Goal: Entertainment & Leisure: Consume media (video, audio)

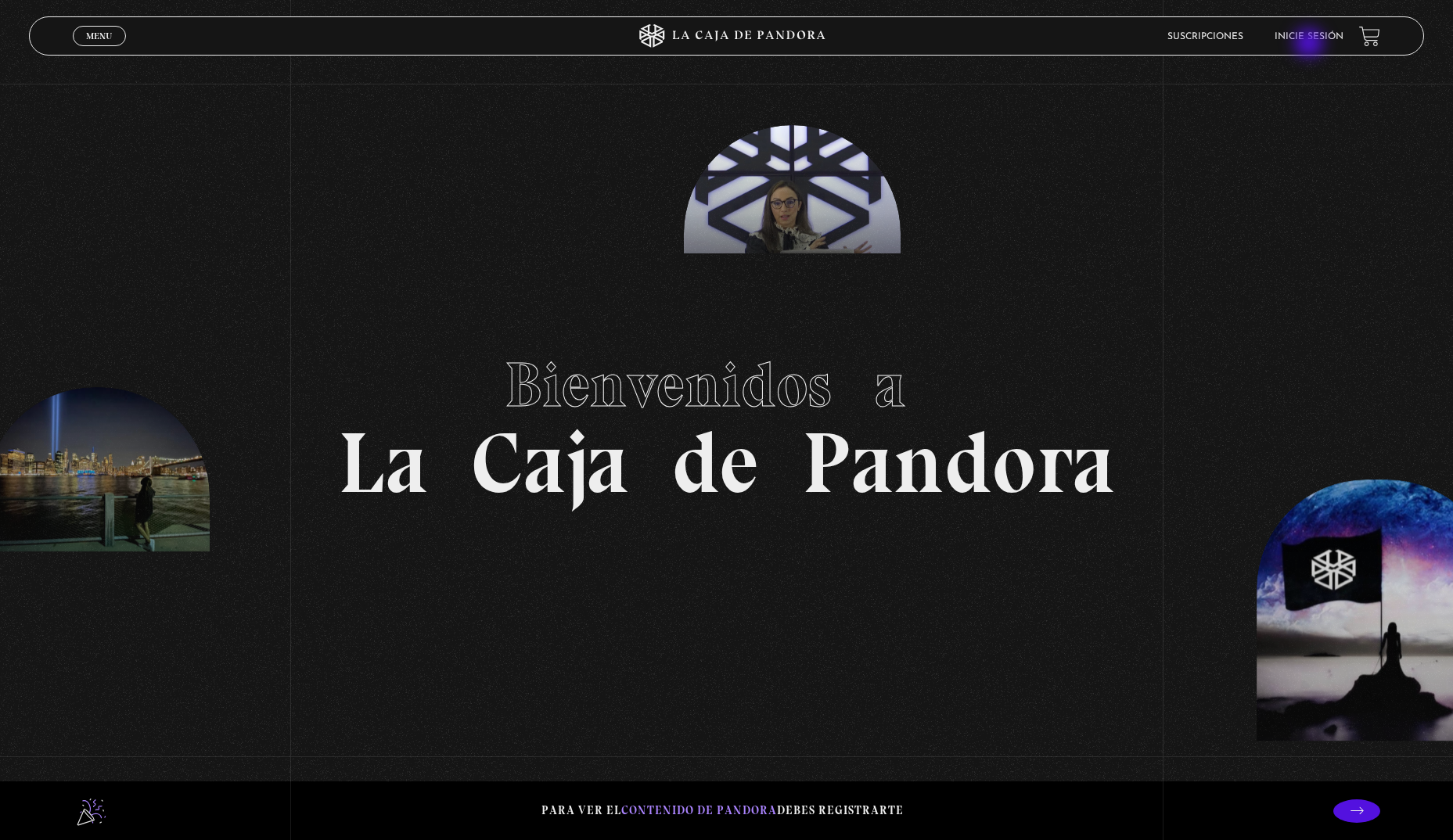
click at [1310, 44] on li "Inicie sesión" at bounding box center [1309, 36] width 69 height 24
click at [1305, 37] on link "Inicie sesión" at bounding box center [1309, 37] width 69 height 10
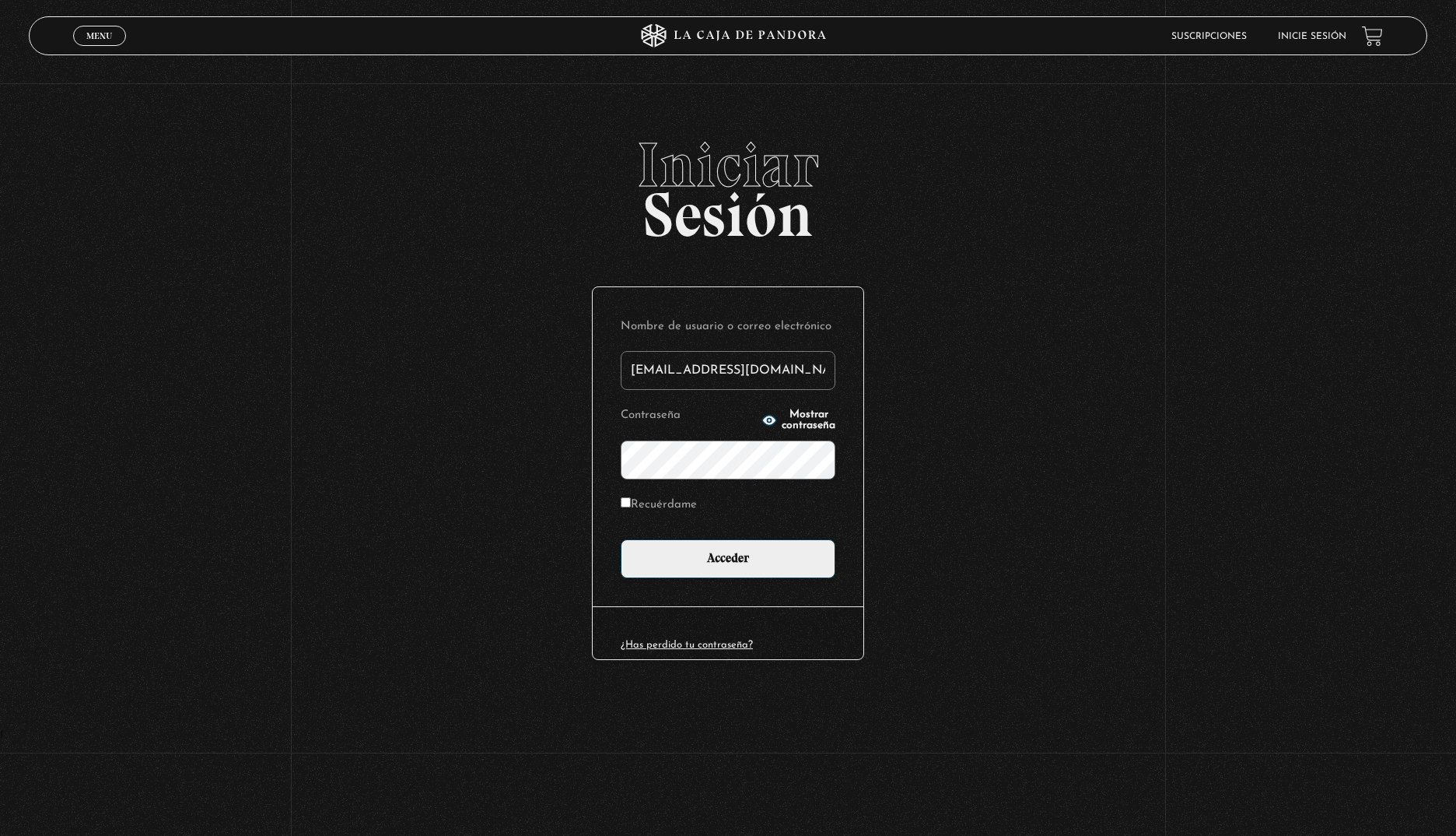
type input "ale.98-@hotmail.com"
click at [621, 540] on input "Acceder" at bounding box center [728, 559] width 215 height 39
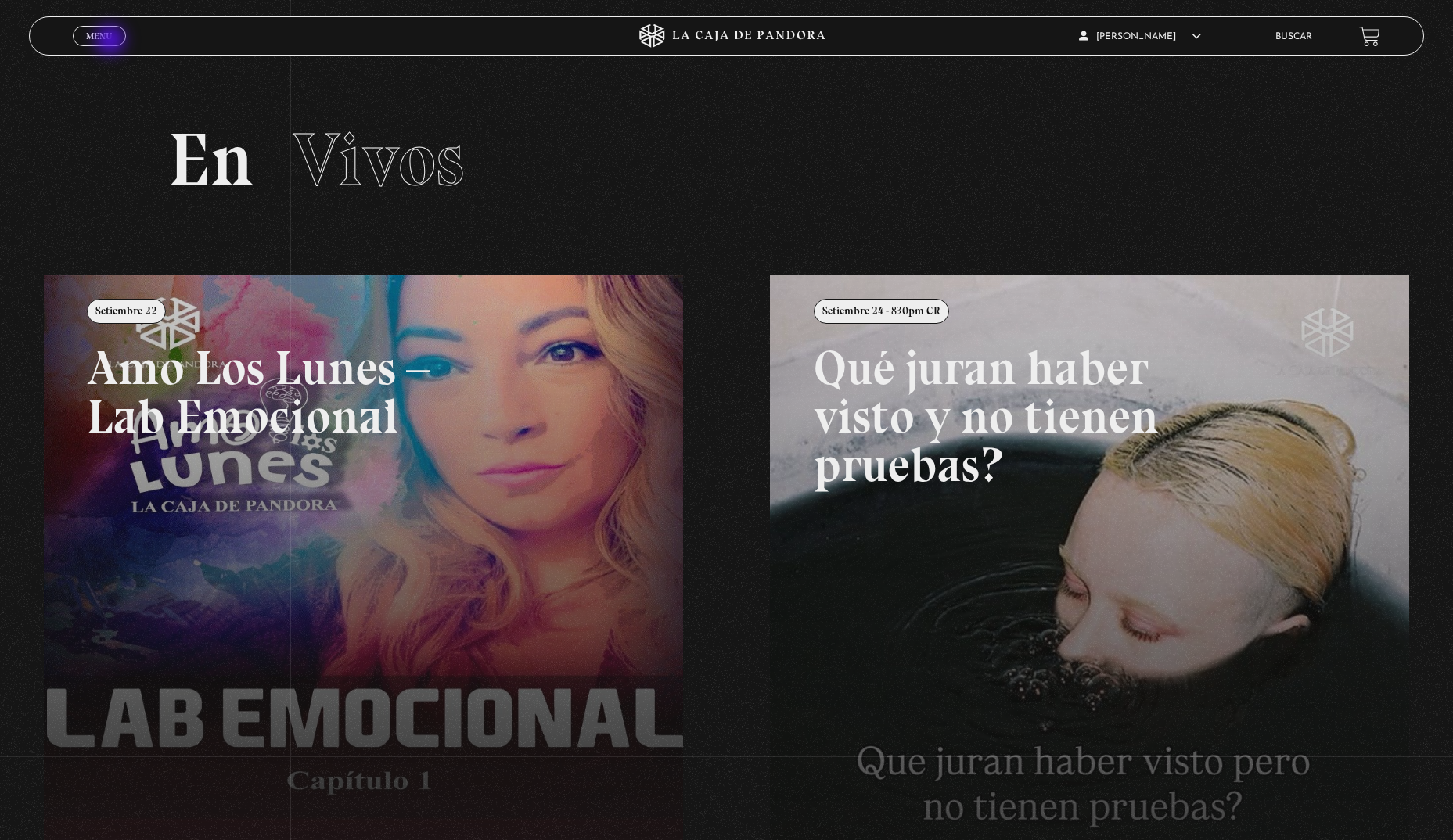
click at [112, 41] on span "Menu" at bounding box center [99, 36] width 25 height 10
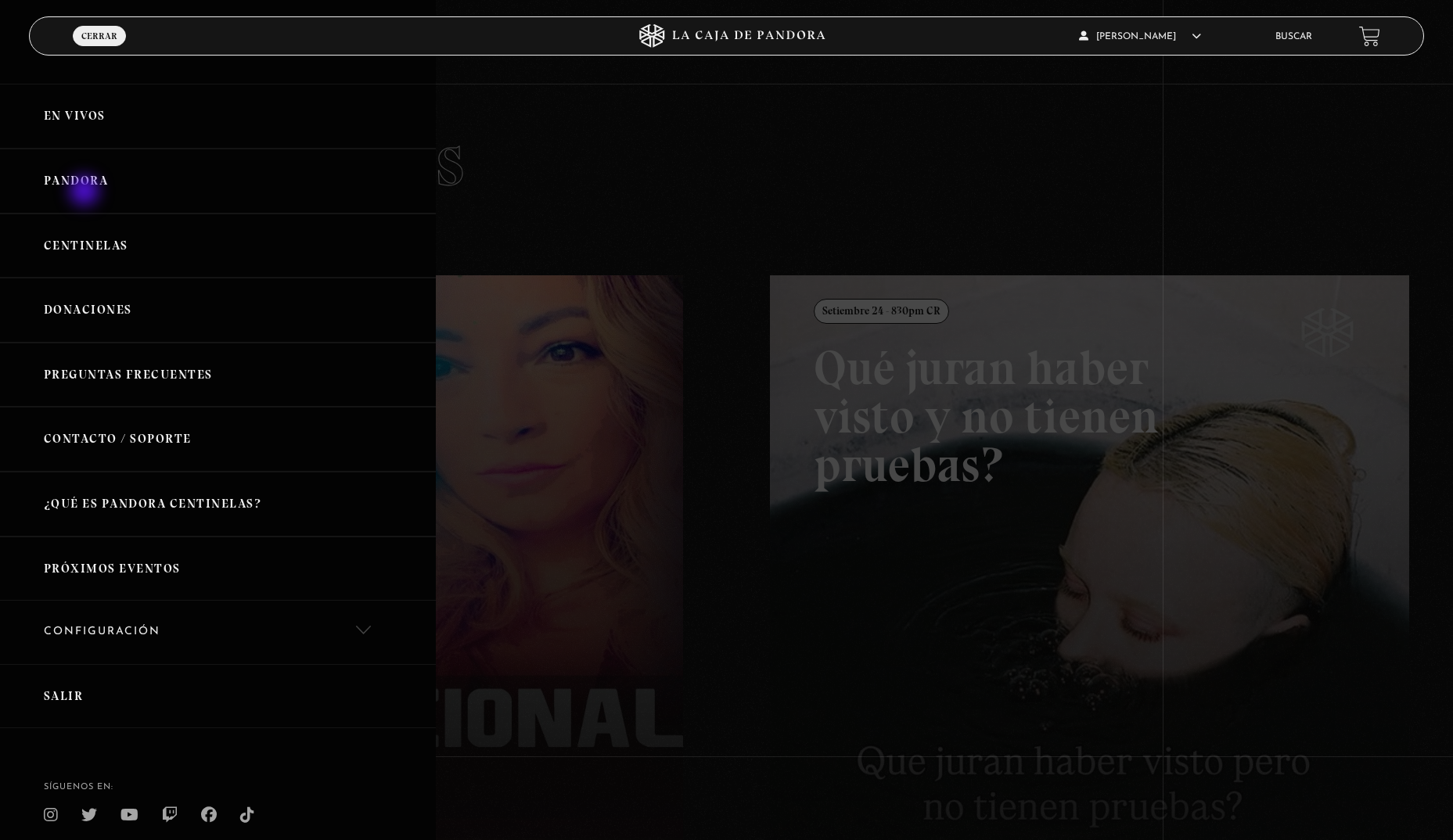
click at [86, 193] on link "Pandora" at bounding box center [217, 182] width 436 height 65
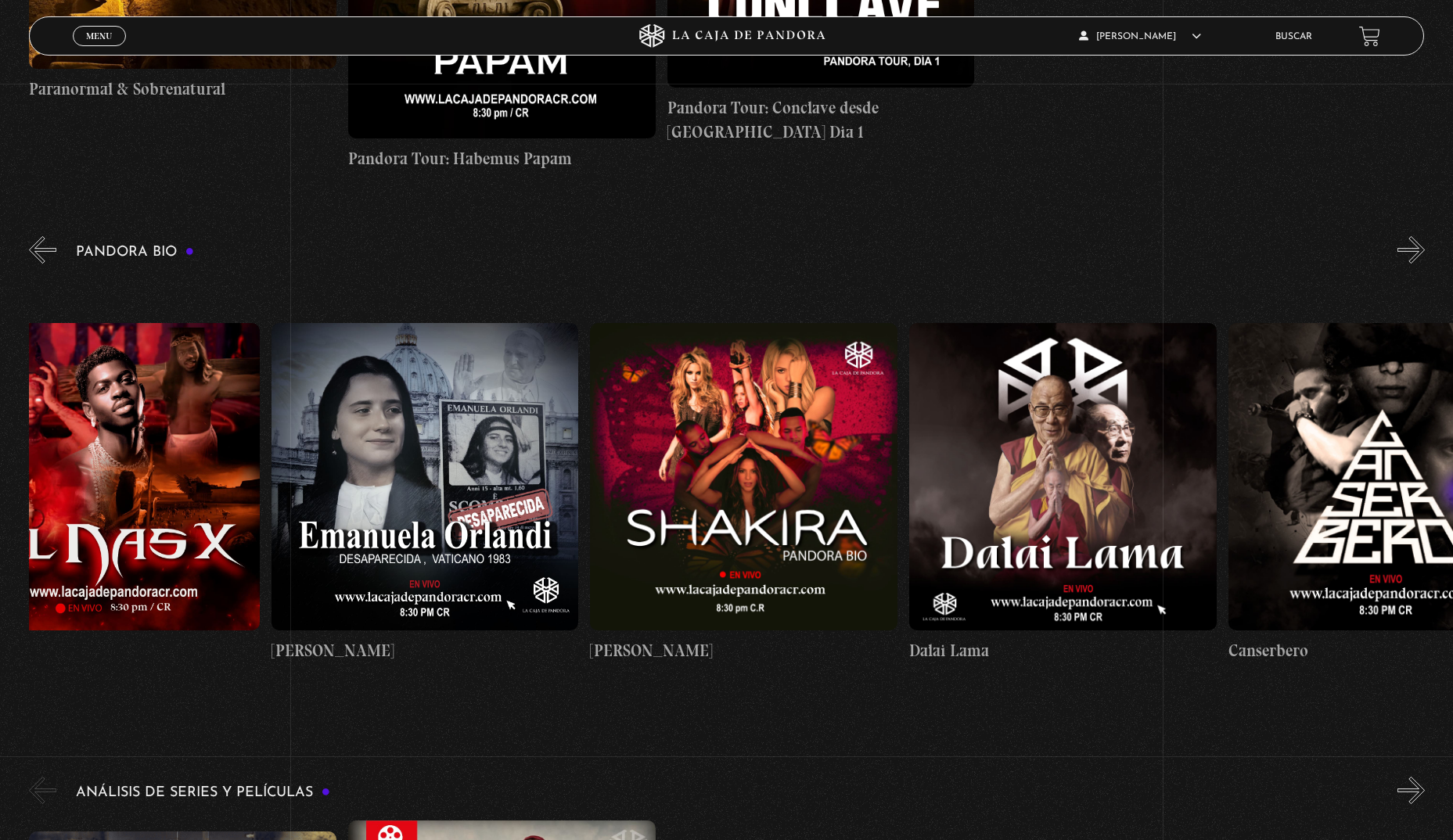
scroll to position [0, 410]
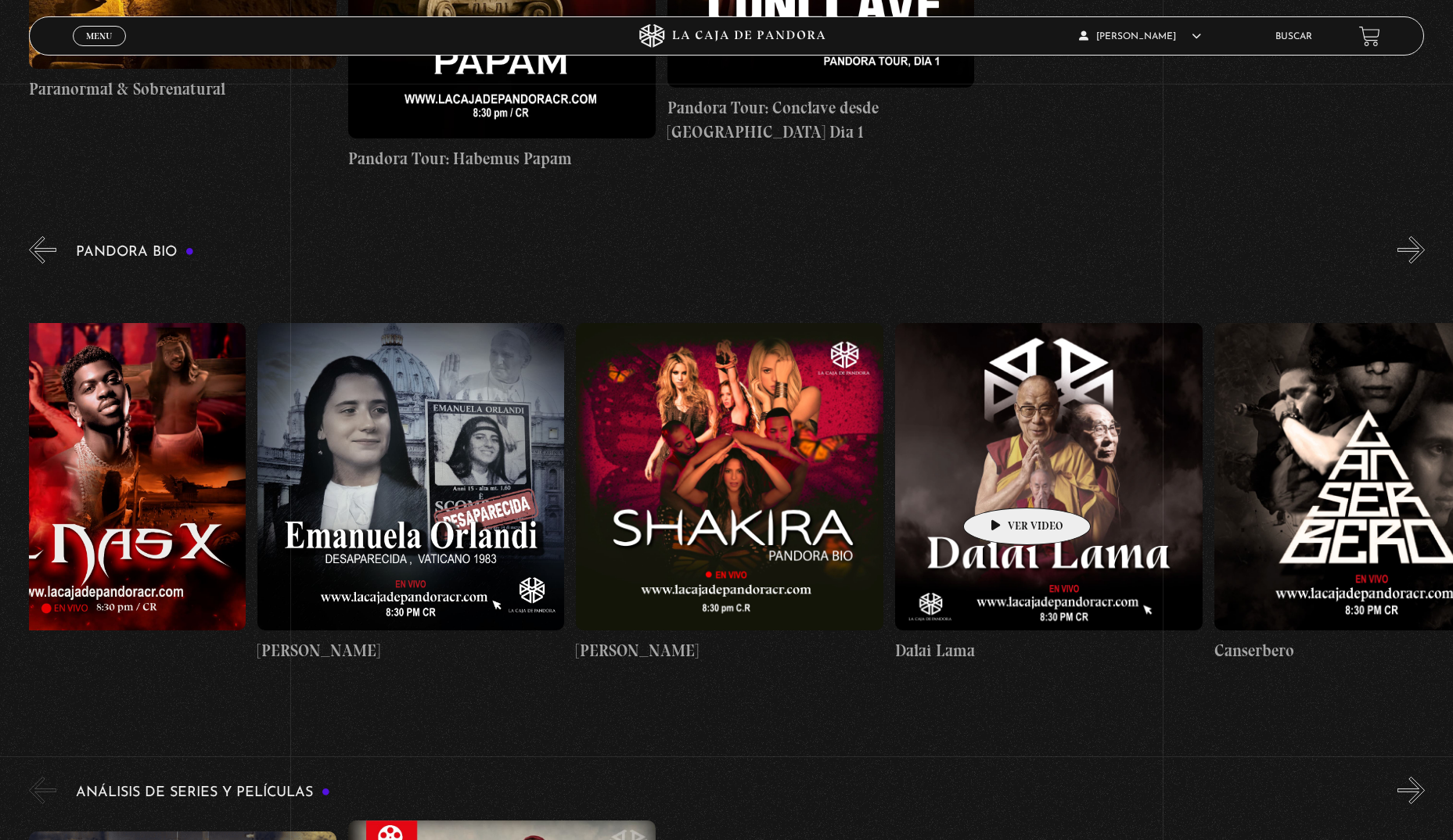
click at [1004, 483] on figure at bounding box center [1048, 477] width 307 height 307
